Goal: Task Accomplishment & Management: Use online tool/utility

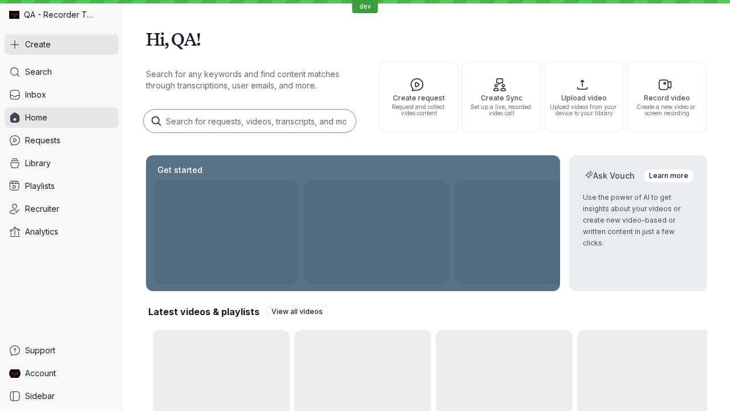
click at [62, 44] on button "Create" at bounding box center [62, 44] width 114 height 21
